Goal: Navigation & Orientation: Understand site structure

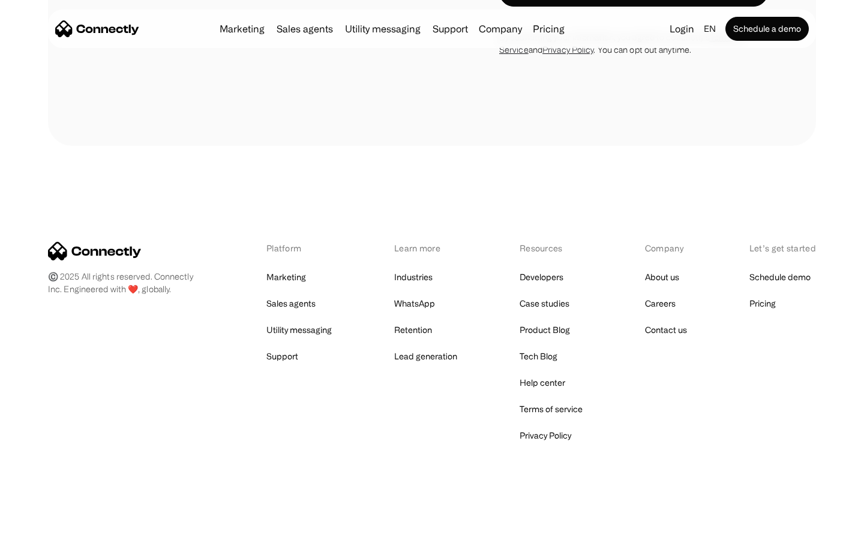
scroll to position [813, 0]
